Goal: Check status

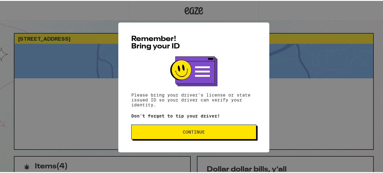
click at [211, 130] on button "Continue" at bounding box center [193, 131] width 125 height 15
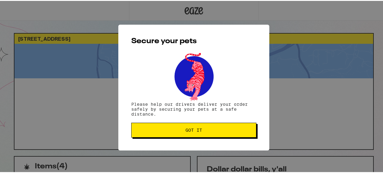
click at [213, 129] on span "Got it" at bounding box center [194, 129] width 115 height 4
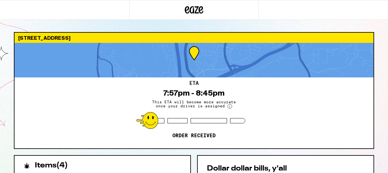
click at [289, 111] on div "ETA 7:57pm - 8:45pm This ETA will become more accurate once your driver is assi…" at bounding box center [193, 112] width 359 height 71
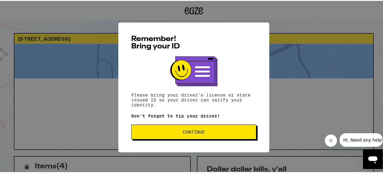
click at [177, 129] on button "Continue" at bounding box center [193, 131] width 125 height 15
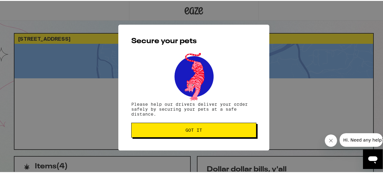
click at [180, 129] on span "Got it" at bounding box center [194, 129] width 115 height 4
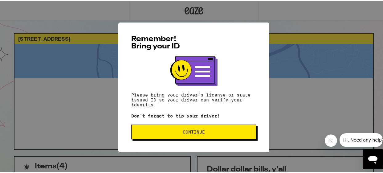
click at [177, 135] on button "Continue" at bounding box center [193, 131] width 125 height 15
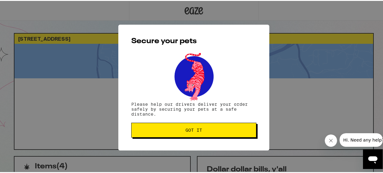
click at [190, 126] on button "Got it" at bounding box center [193, 129] width 125 height 15
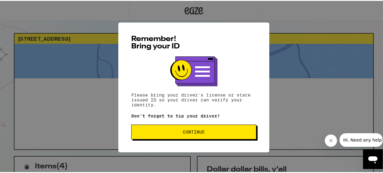
click at [200, 131] on span "Continue" at bounding box center [194, 131] width 22 height 4
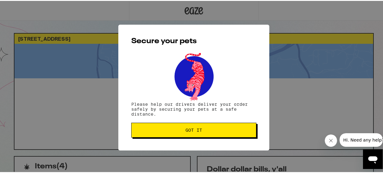
click at [201, 130] on span "Got it" at bounding box center [194, 129] width 115 height 4
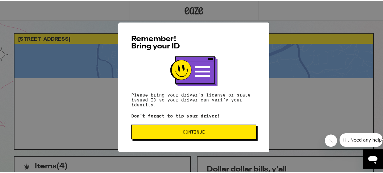
click at [195, 132] on span "Continue" at bounding box center [194, 131] width 22 height 4
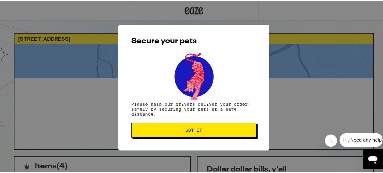
click at [200, 131] on span "Got it" at bounding box center [194, 129] width 115 height 4
